Goal: Navigation & Orientation: Find specific page/section

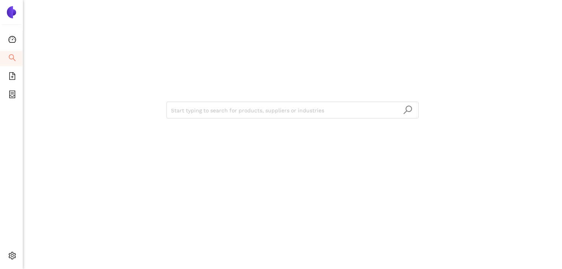
click at [143, 198] on div "Start typing to search for products, suppliers or industries" at bounding box center [292, 109] width 458 height 218
click at [13, 75] on icon "file-add" at bounding box center [12, 76] width 8 height 8
